Goal: Task Accomplishment & Management: Manage account settings

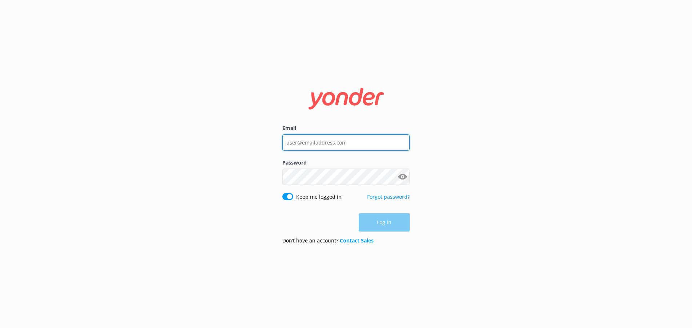
type input "[EMAIL_ADDRESS][DOMAIN_NAME]"
click at [395, 222] on div "Log in" at bounding box center [346, 222] width 127 height 18
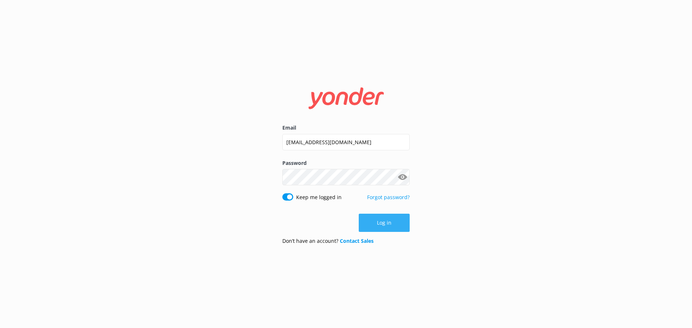
click at [388, 225] on button "Log in" at bounding box center [384, 223] width 51 height 18
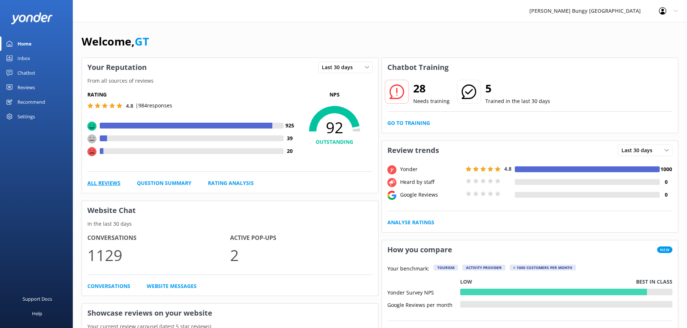
click at [109, 183] on link "All Reviews" at bounding box center [103, 183] width 33 height 8
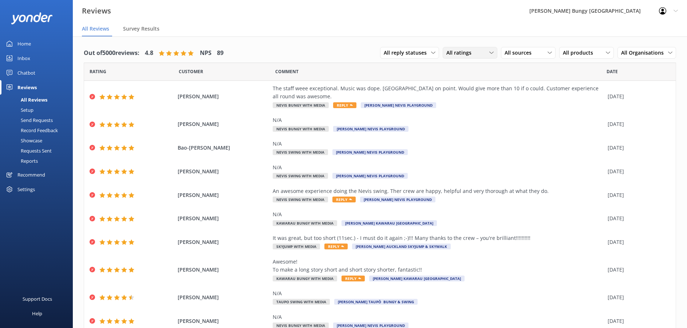
click at [489, 52] on icon at bounding box center [491, 53] width 4 height 4
click at [466, 114] on div "Detractors" at bounding box center [469, 111] width 33 height 7
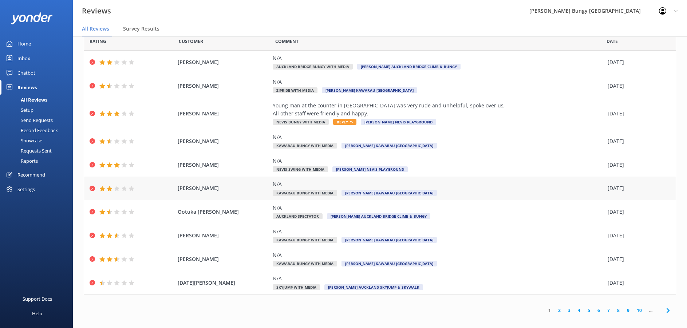
scroll to position [15, 0]
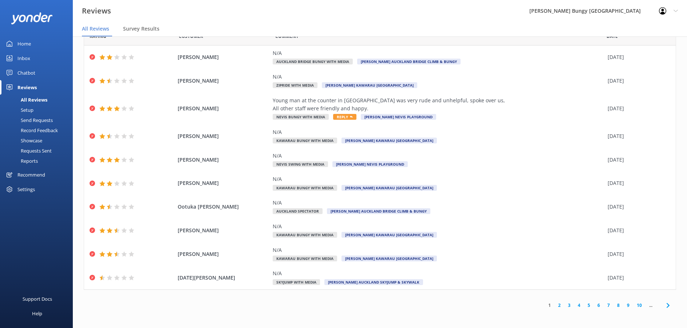
click at [554, 307] on link "2" at bounding box center [559, 305] width 10 height 7
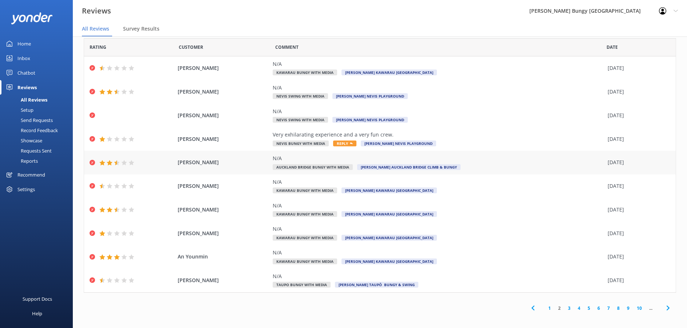
scroll to position [13, 0]
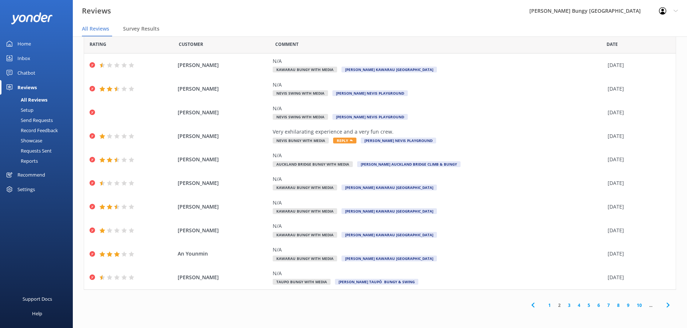
click at [564, 306] on link "3" at bounding box center [569, 305] width 10 height 7
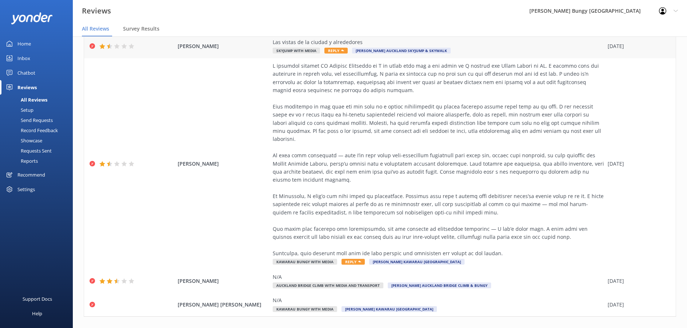
scroll to position [241, 0]
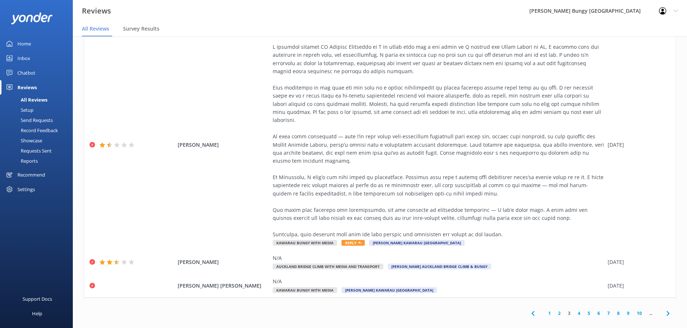
click at [574, 310] on link "4" at bounding box center [579, 313] width 10 height 7
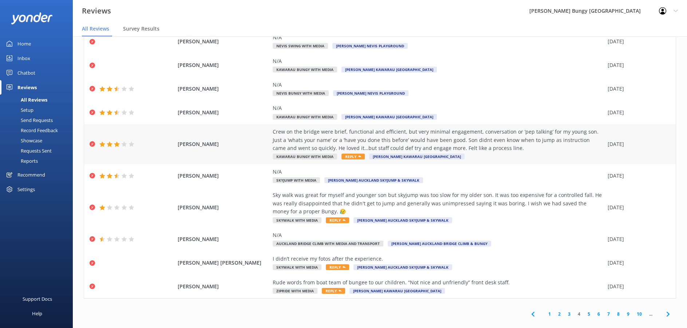
scroll to position [45, 0]
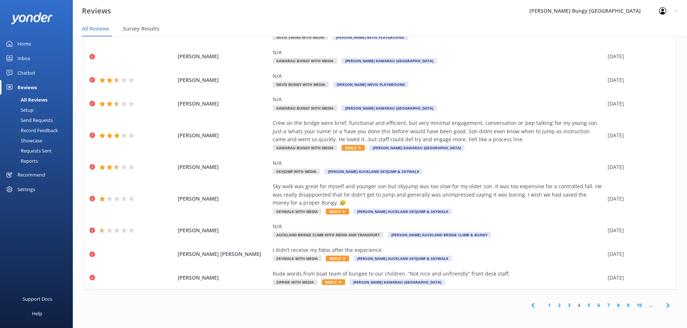
click at [584, 305] on link "5" at bounding box center [589, 305] width 10 height 7
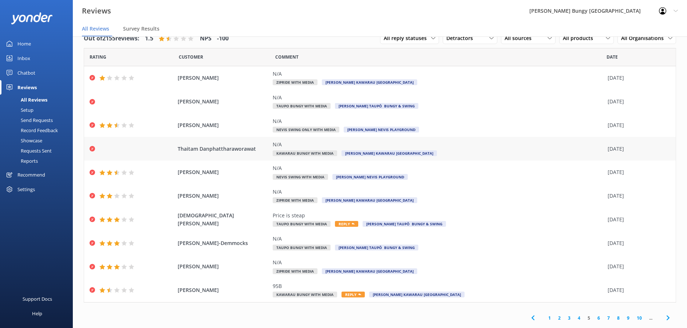
scroll to position [13, 0]
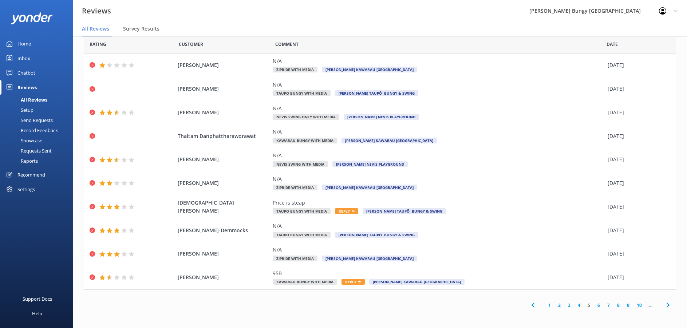
click at [594, 304] on link "6" at bounding box center [599, 305] width 10 height 7
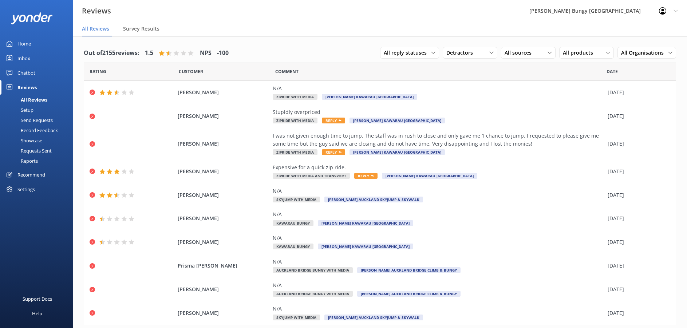
click at [662, 11] on use at bounding box center [662, 10] width 7 height 7
click at [641, 53] on link "Logout" at bounding box center [651, 49] width 73 height 18
